Goal: Task Accomplishment & Management: Manage account settings

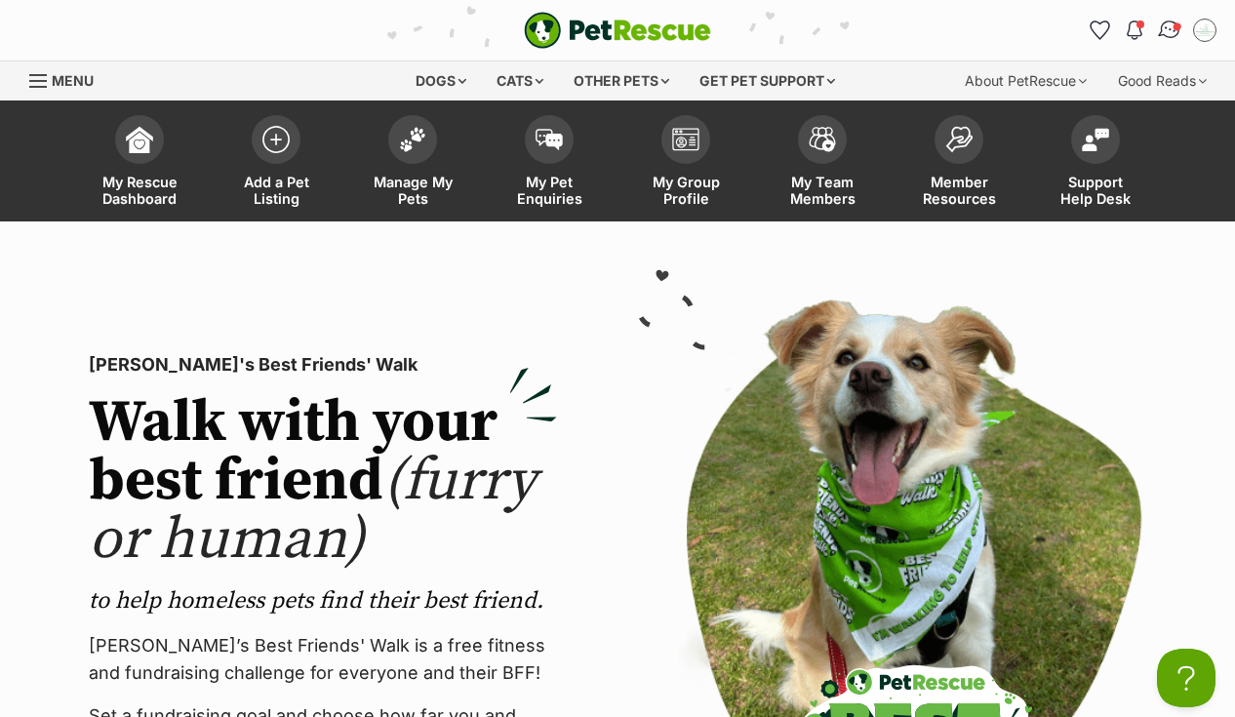
click at [1170, 26] on img "Conversations" at bounding box center [1170, 30] width 26 height 25
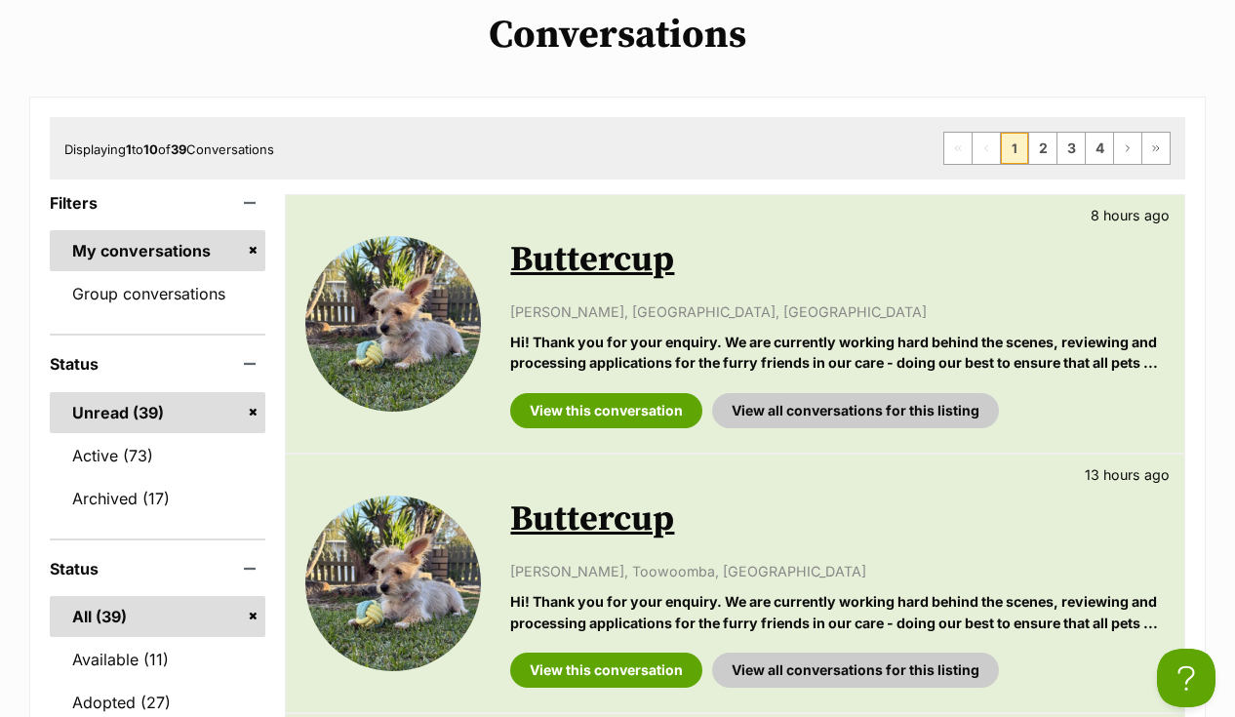
scroll to position [238, 0]
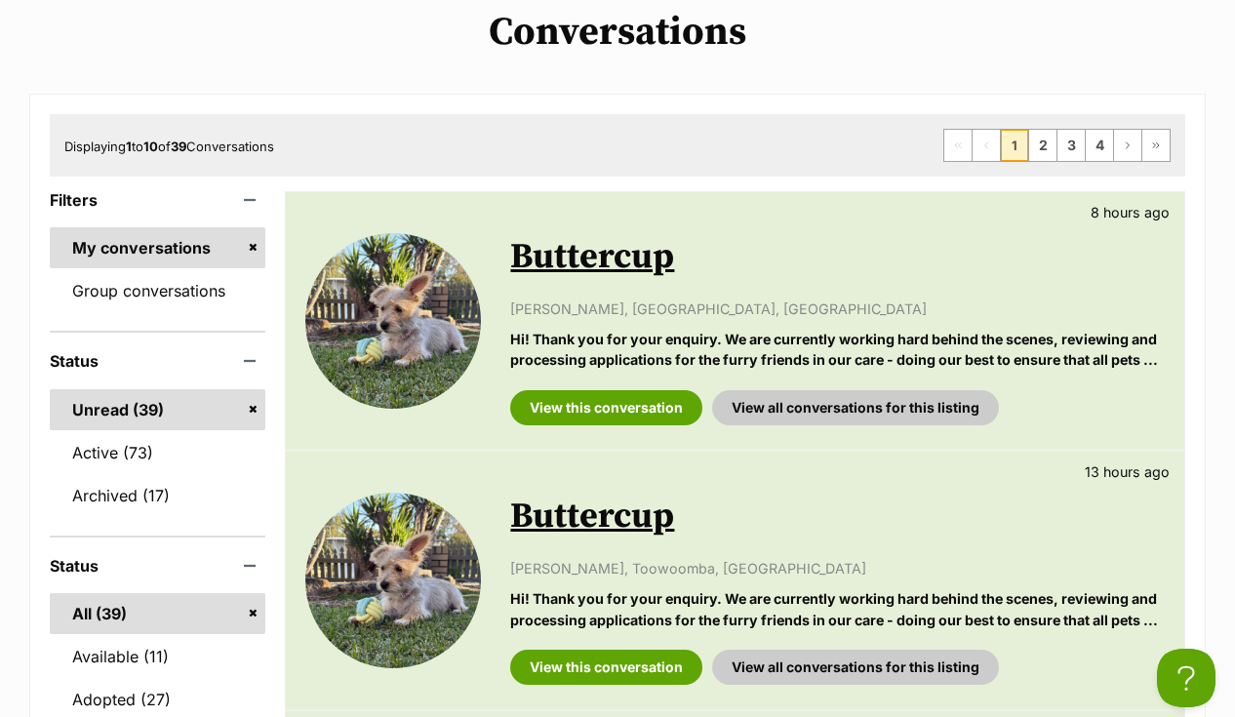
click at [575, 257] on link "Buttercup" at bounding box center [592, 257] width 164 height 44
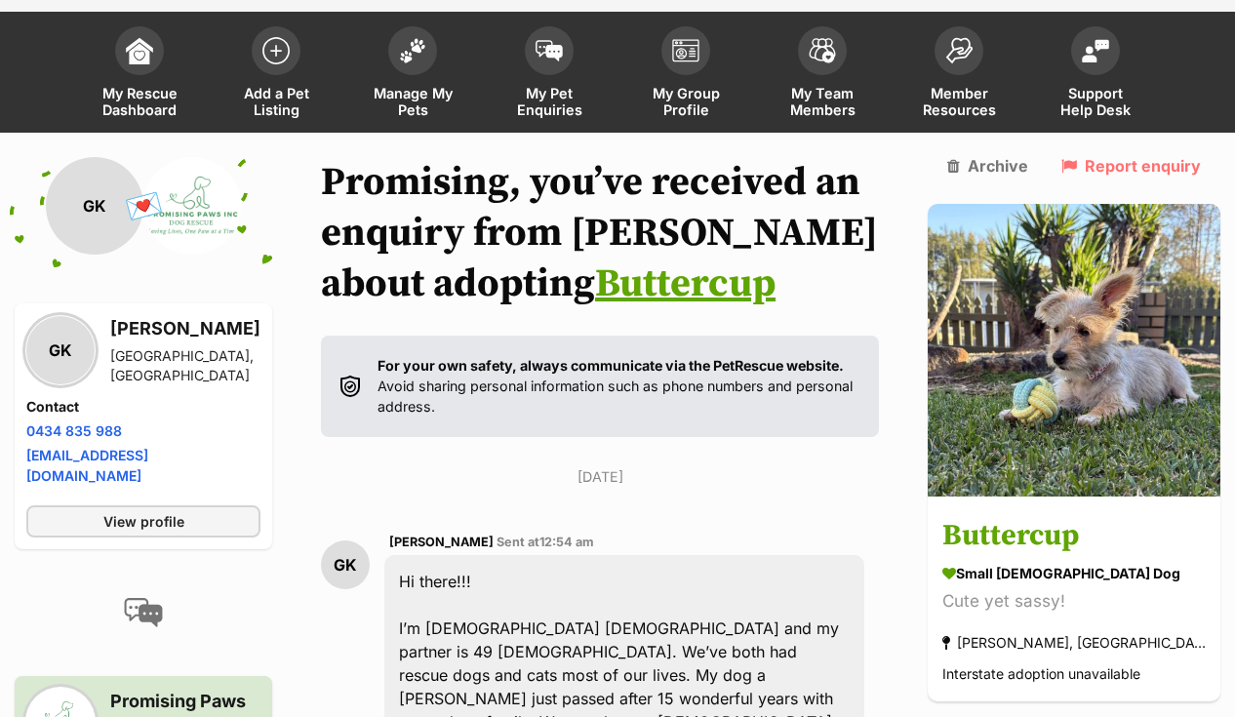
scroll to position [144, 0]
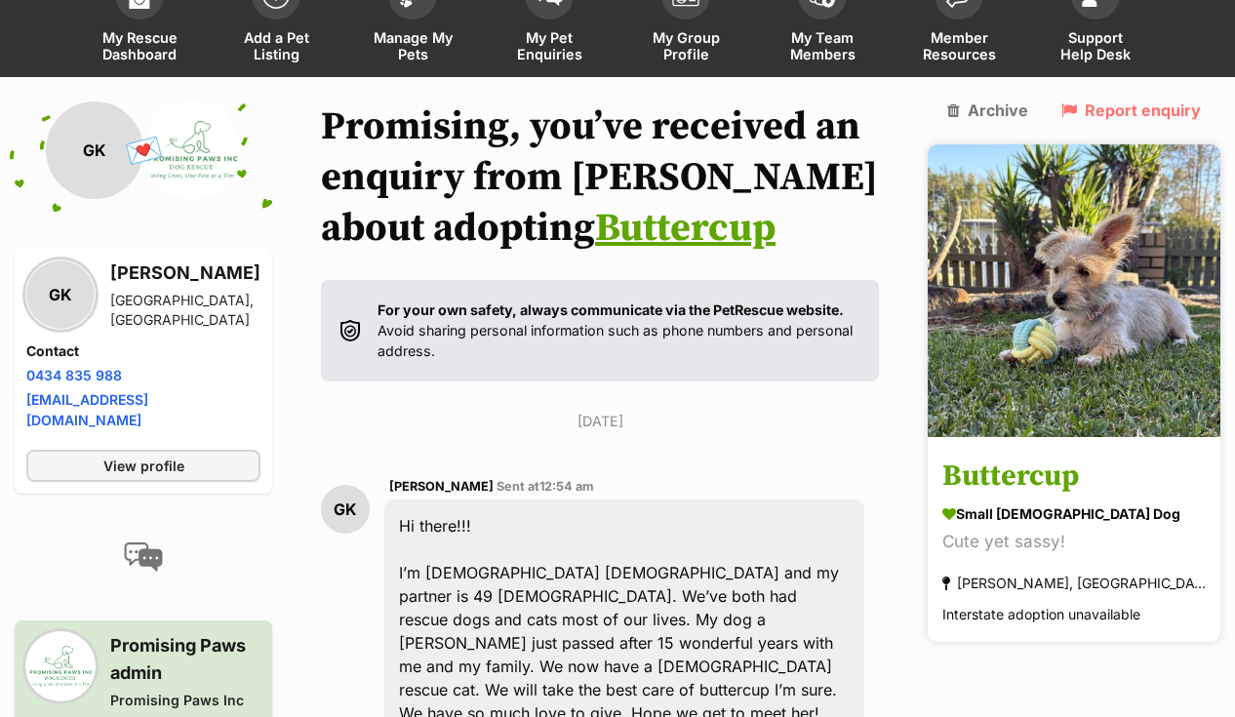
click at [1062, 456] on h3 "Buttercup" at bounding box center [1074, 478] width 263 height 44
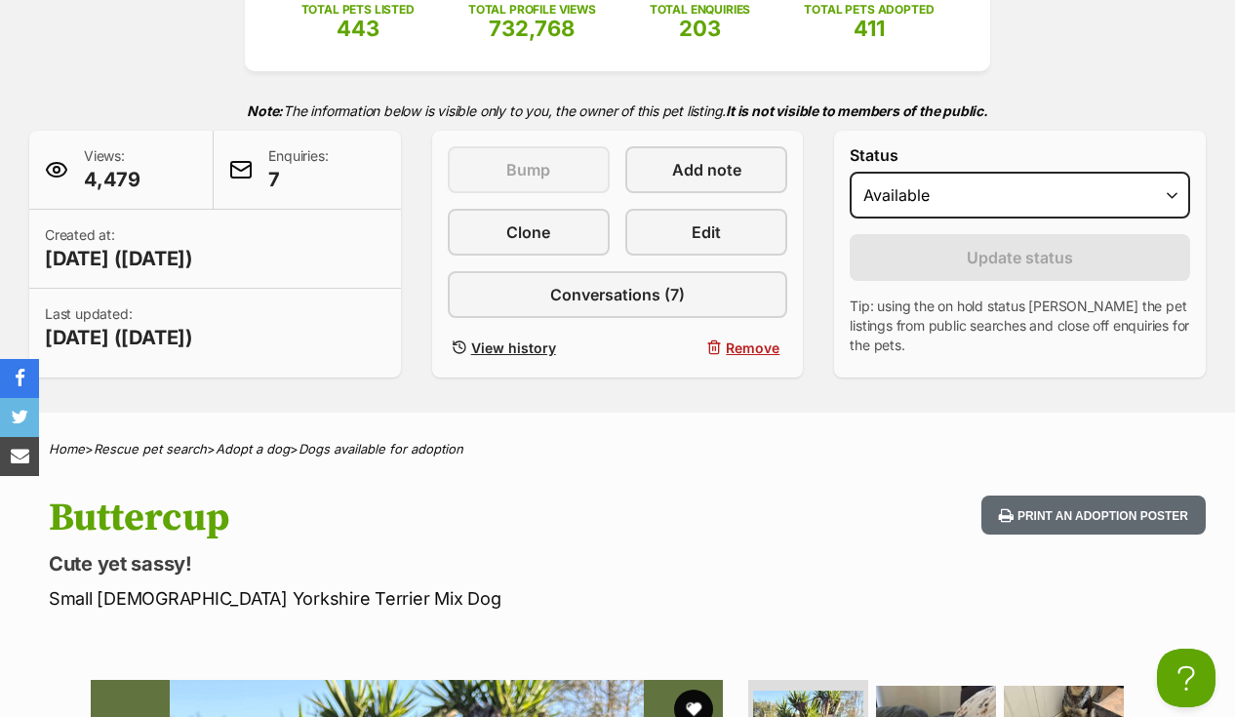
scroll to position [370, 0]
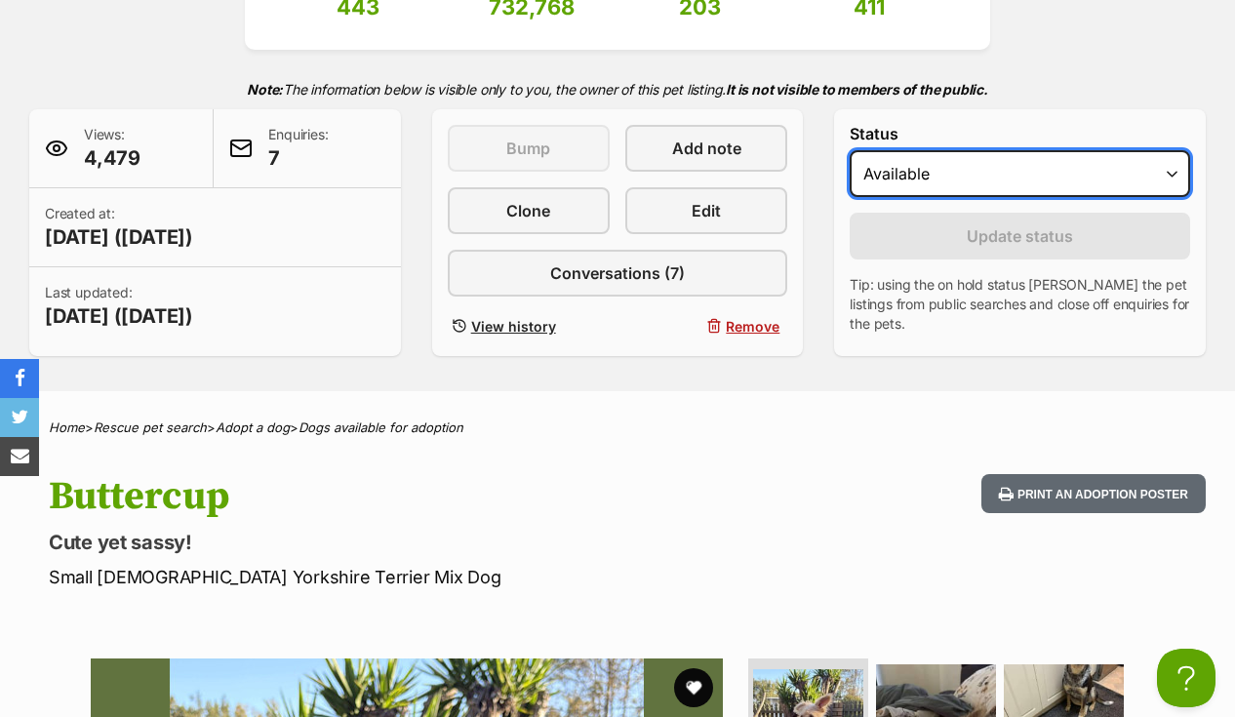
select select "on_hold"
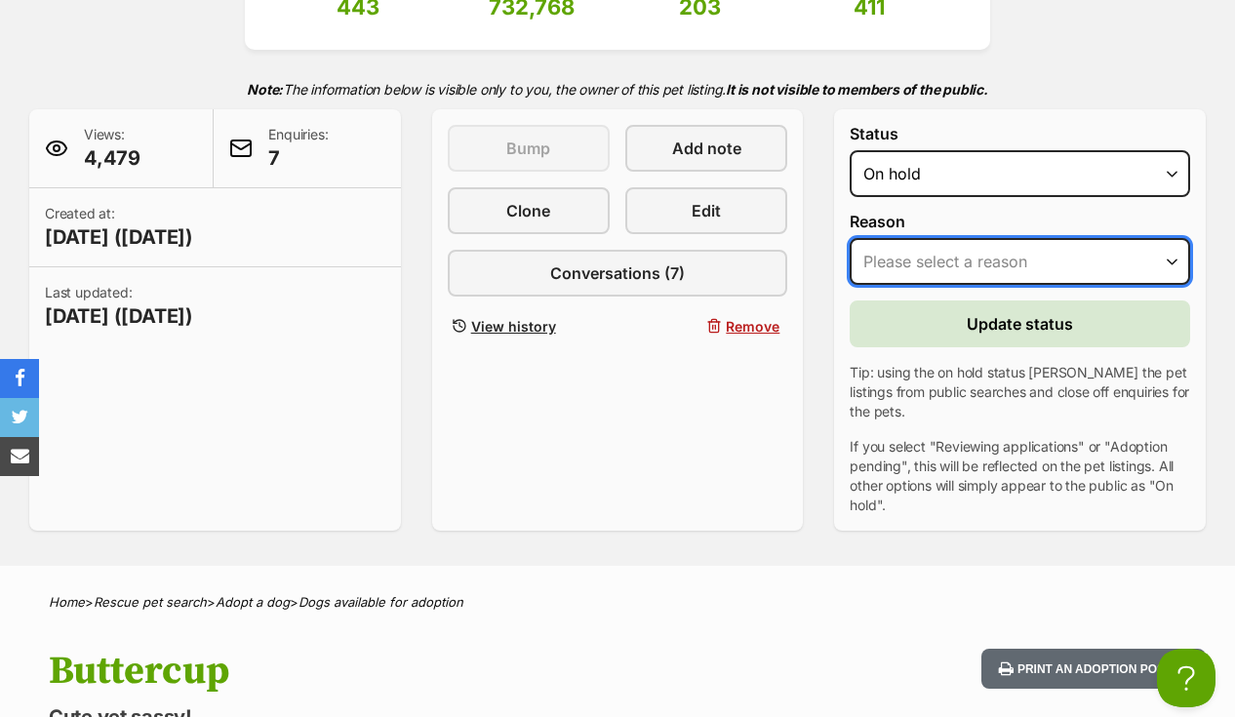
select select "reviewing_applications"
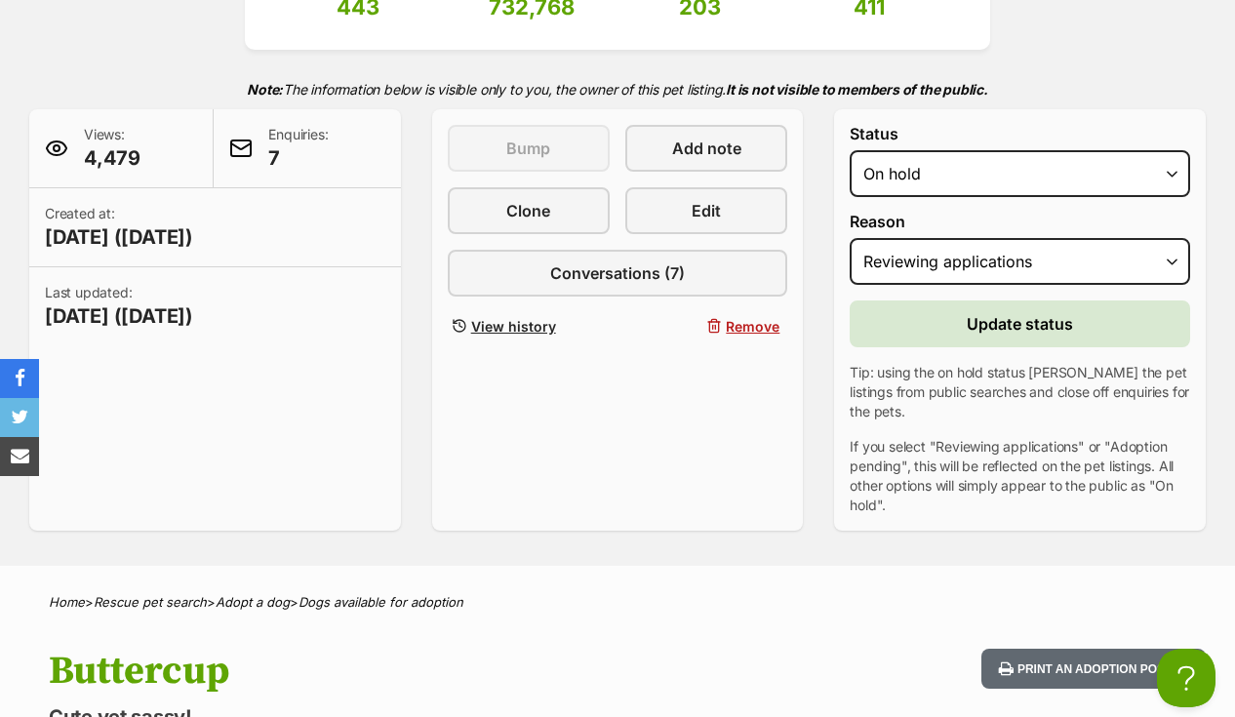
click at [966, 324] on button "Update status" at bounding box center [1020, 324] width 341 height 47
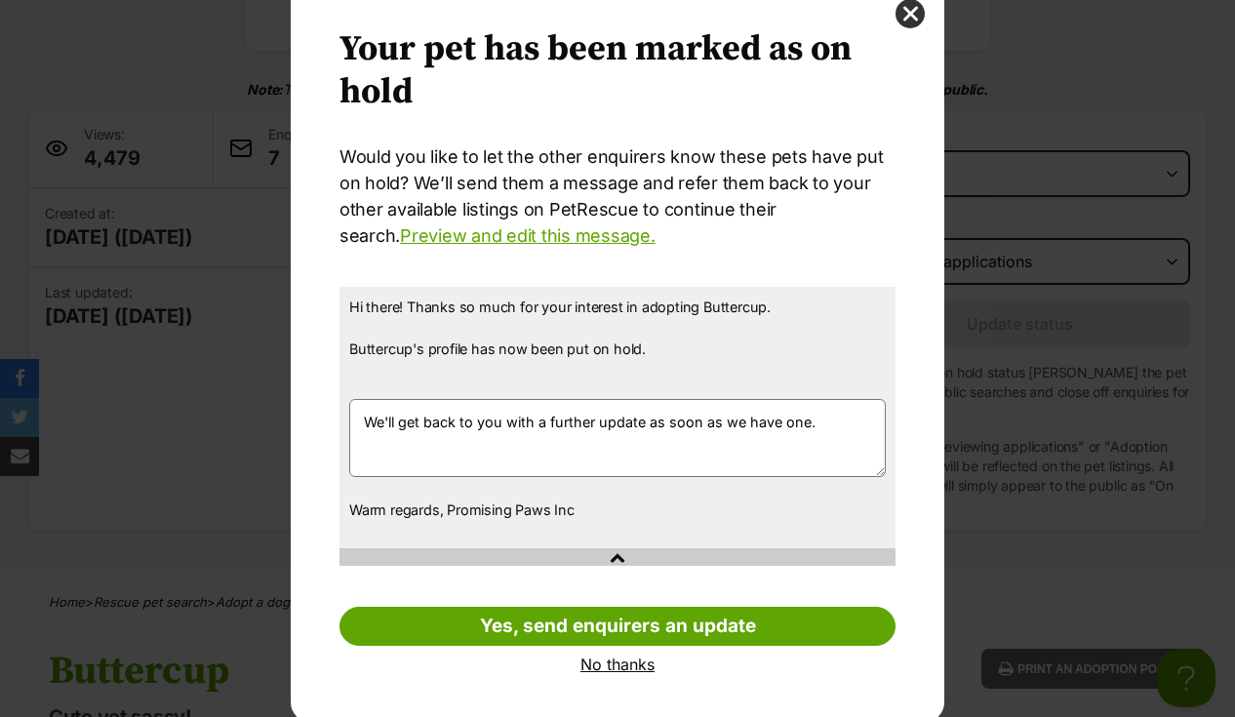
scroll to position [0, 0]
click at [667, 452] on textarea "We'll get back to you with a further update as soon as we have one." at bounding box center [617, 438] width 537 height 78
drag, startPoint x: 828, startPoint y: 434, endPoint x: 324, endPoint y: 414, distance: 504.0
click at [322, 414] on div "Your pet has been marked as on hold Your pets have been marked as on hold Would…" at bounding box center [618, 351] width 654 height 743
type textarea "S"
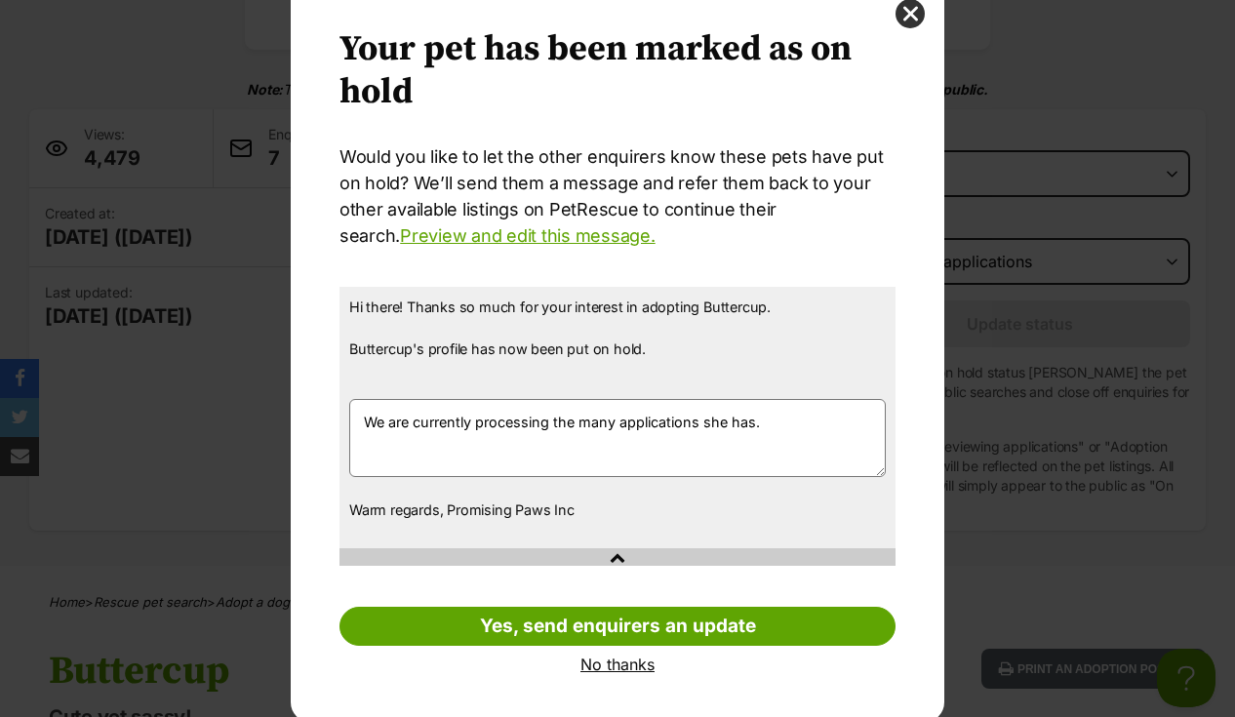
drag, startPoint x: 766, startPoint y: 425, endPoint x: 705, endPoint y: 420, distance: 61.7
click at [705, 420] on textarea "We'll get back to you with a further update as soon as we have one." at bounding box center [617, 438] width 537 height 78
click at [615, 418] on textarea "We'll get back to you with a further update as soon as we have one." at bounding box center [617, 438] width 537 height 78
click at [553, 442] on textarea "We'll get back to you with a further update as soon as we have one." at bounding box center [617, 438] width 537 height 78
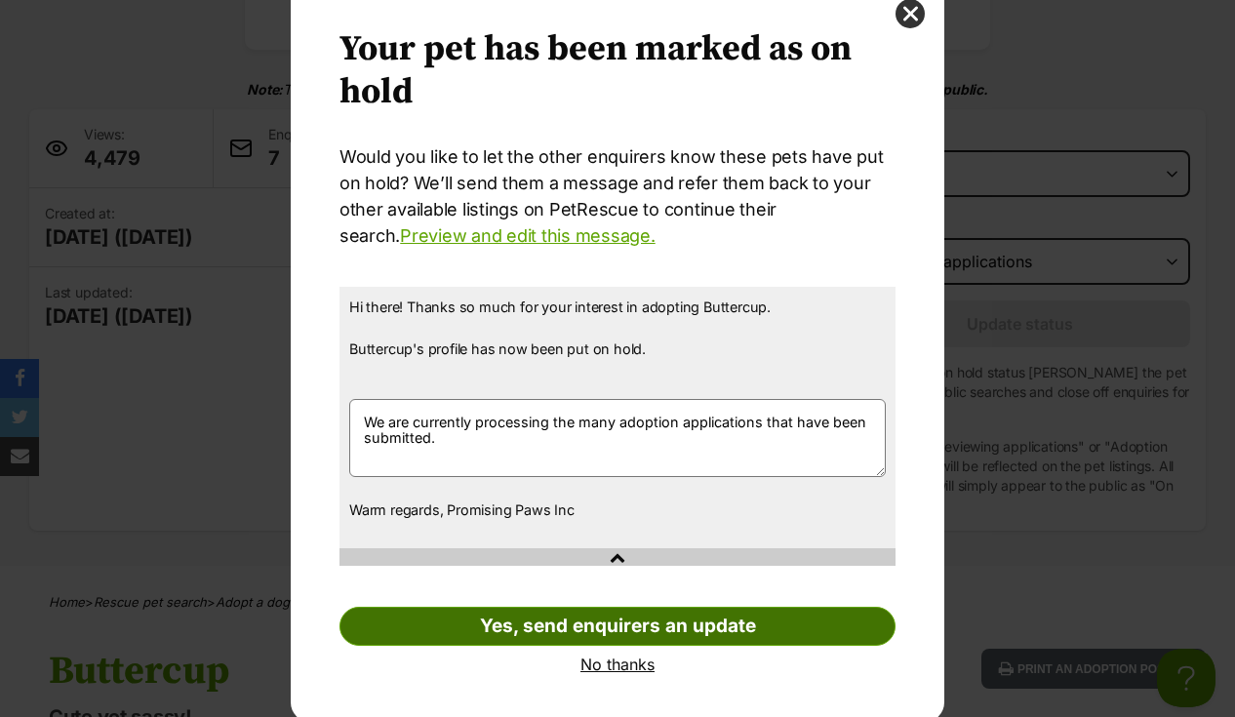
type textarea "We are currently processing the many adoption applications that have been submi…"
click at [550, 618] on link "Yes, send enquirers an update" at bounding box center [618, 626] width 556 height 39
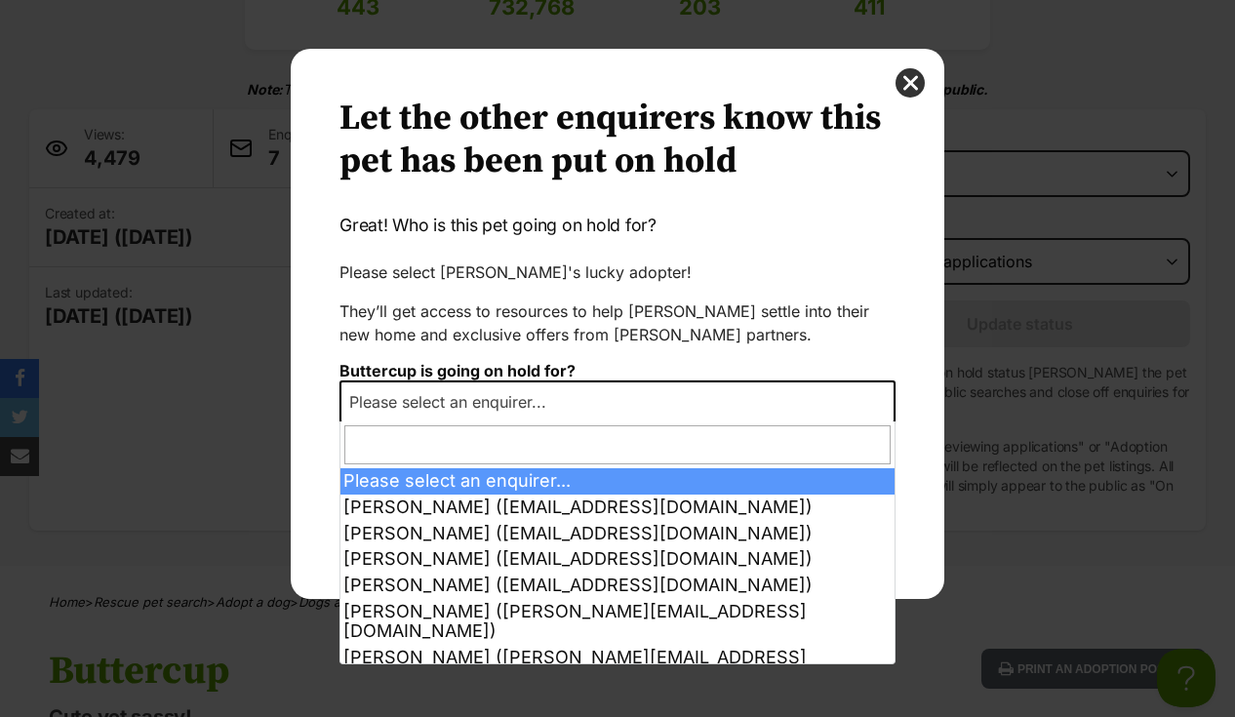
click at [765, 321] on div "Let the other enquirers know this pet has been put on hold Great! Who is this p…" at bounding box center [618, 324] width 556 height 453
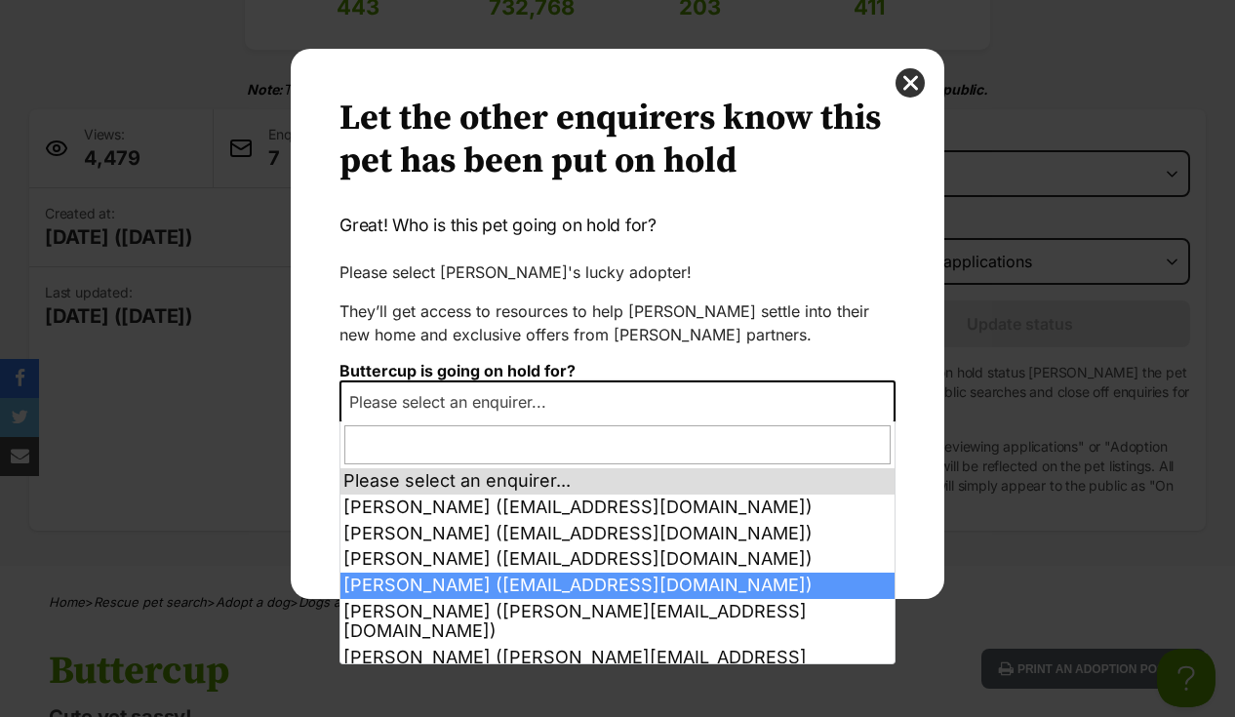
scroll to position [33, 0]
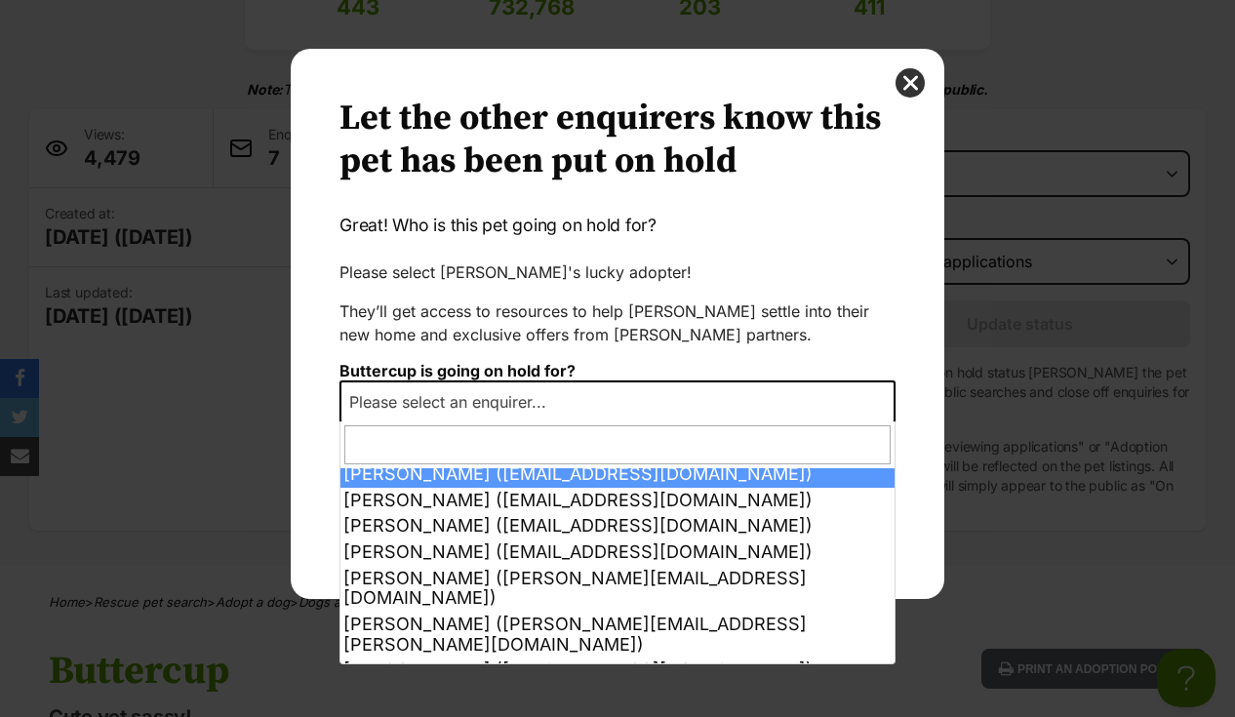
click at [660, 399] on span "Please select an enquirer..." at bounding box center [618, 402] width 556 height 43
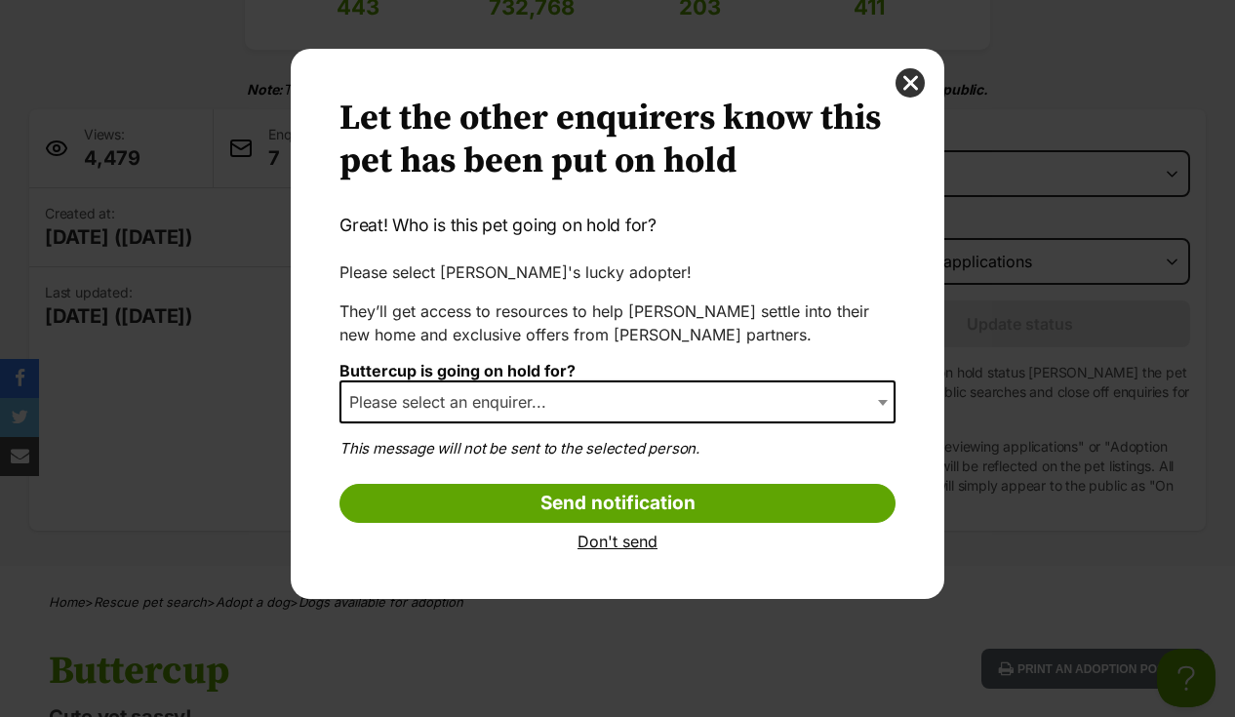
click at [696, 296] on div "Let the other enquirers know this pet has been put on hold Great! Who is this p…" at bounding box center [618, 324] width 556 height 453
click at [618, 545] on link "Don't send" at bounding box center [618, 542] width 556 height 18
